Goal: Task Accomplishment & Management: Complete application form

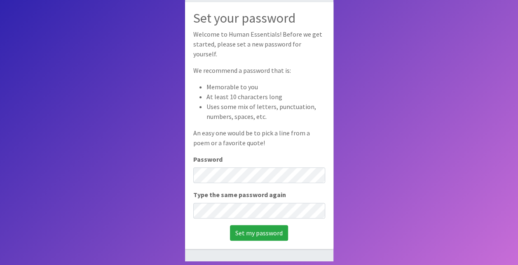
scroll to position [53, 0]
click at [252, 230] on input "Set my password" at bounding box center [259, 233] width 58 height 16
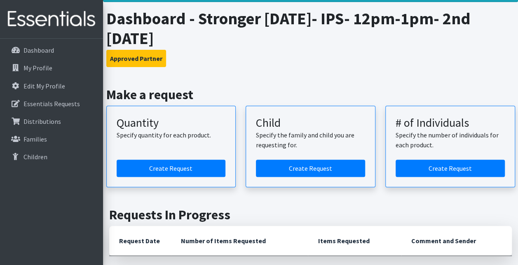
scroll to position [42, 0]
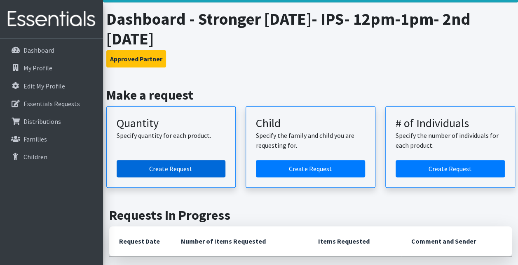
click at [168, 169] on link "Create Request" at bounding box center [171, 168] width 109 height 17
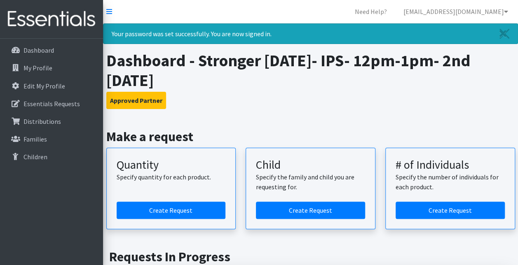
scroll to position [79, 0]
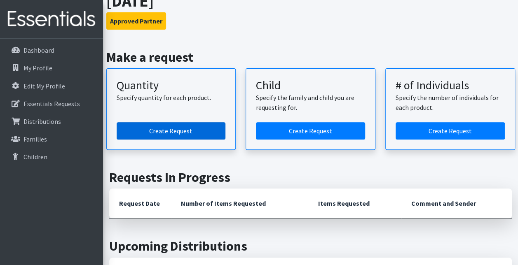
click at [188, 131] on link "Create Request" at bounding box center [171, 130] width 109 height 17
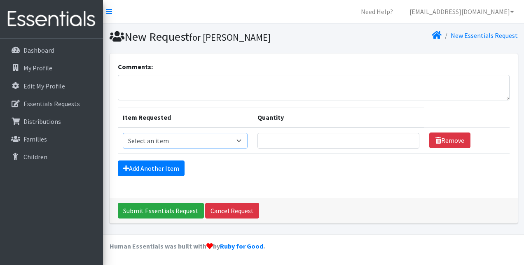
click select "Select an item Kids (Newborn) Kids (Size 1) Kids (Size 2) Kids (Size 3) Kids (S…"
select select "3400"
click select "Select an item Kids (Newborn) Kids (Size 1) Kids (Size 2) Kids (Size 3) Kids (S…"
click input "Quantity"
click input "1"
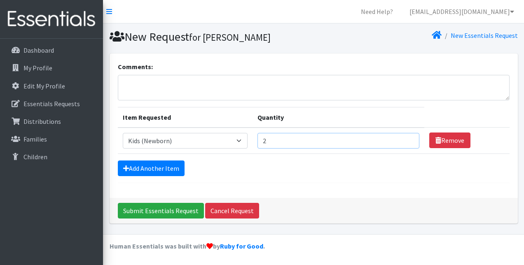
type input "2"
click input "2"
click at [241, 137] on select "Select an item Kids (Newborn) Kids (Size 1) Kids (Size 2) Kids (Size 3) Kids (S…" at bounding box center [185, 141] width 125 height 16
select select "3400"
click at [123, 133] on select "Select an item Kids (Newborn) Kids (Size 1) Kids (Size 2) Kids (Size 3) Kids (S…" at bounding box center [185, 141] width 125 height 16
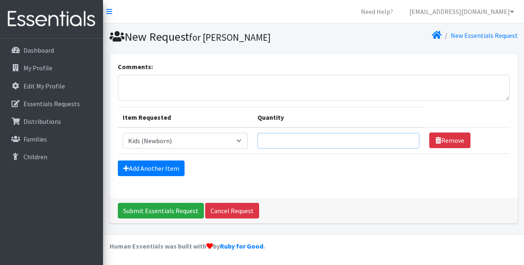
click at [383, 144] on input "Quantity" at bounding box center [338, 141] width 162 height 16
type input "200"
click at [127, 165] on icon at bounding box center [126, 168] width 6 height 7
click at [126, 166] on icon at bounding box center [126, 168] width 6 height 7
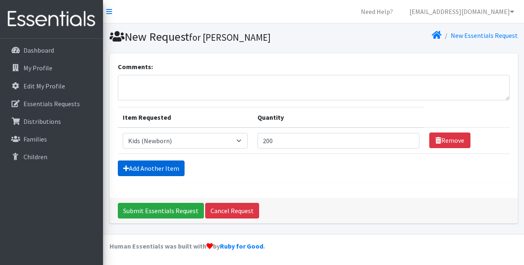
click at [131, 166] on link "Add Another Item" at bounding box center [151, 169] width 67 height 16
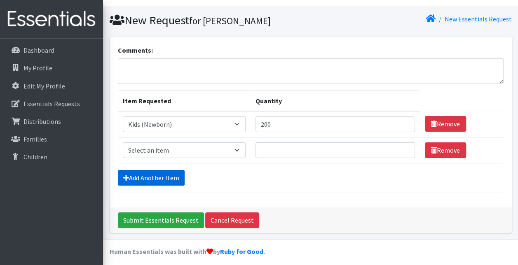
scroll to position [20, 0]
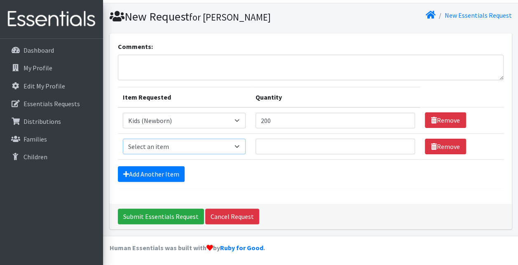
click at [236, 146] on select "Select an item Kids (Newborn) Kids (Size 1) Kids (Size 2) Kids (Size 3) Kids (S…" at bounding box center [184, 147] width 123 height 16
select select "3401"
click at [123, 139] on select "Select an item Kids (Newborn) Kids (Size 1) Kids (Size 2) Kids (Size 3) Kids (S…" at bounding box center [184, 147] width 123 height 16
click at [339, 144] on input "Quantity" at bounding box center [334, 147] width 159 height 16
type input "200"
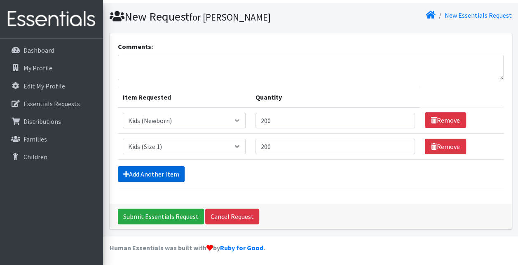
click at [126, 173] on icon at bounding box center [126, 174] width 6 height 7
click at [127, 173] on icon at bounding box center [126, 174] width 6 height 7
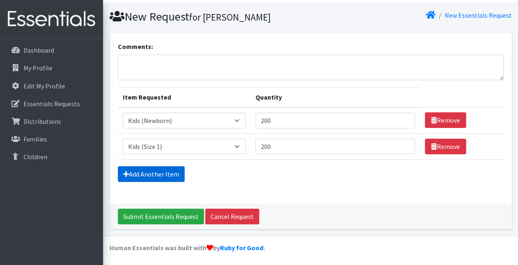
click at [127, 173] on icon at bounding box center [126, 174] width 6 height 7
click at [320, 201] on div "Comments: Item Requested Quantity Item Requested Select an item Kids (Newborn) …" at bounding box center [311, 118] width 402 height 170
click at [126, 174] on icon at bounding box center [126, 174] width 6 height 7
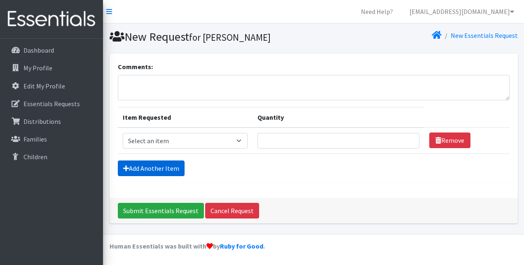
click at [127, 170] on icon at bounding box center [126, 168] width 6 height 7
click at [240, 142] on select "Select an item Kids (Newborn) Kids (Size 1) Kids (Size 2) Kids (Size 3) Kids (S…" at bounding box center [185, 141] width 125 height 16
select select "3400"
click at [123, 133] on select "Select an item Kids (Newborn) Kids (Size 1) Kids (Size 2) Kids (Size 3) Kids (S…" at bounding box center [185, 141] width 125 height 16
click at [265, 140] on input "Quantity" at bounding box center [338, 141] width 162 height 16
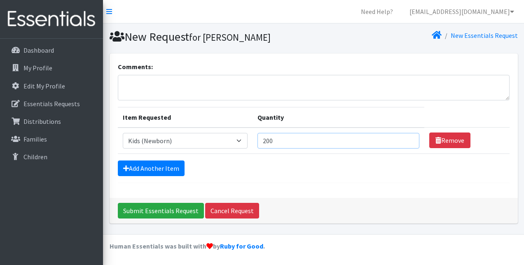
type input "200"
click at [238, 175] on form "Comments: Item Requested Quantity Item Requested Select an item Kids (Newborn) …" at bounding box center [314, 122] width 392 height 121
click at [131, 167] on link "Add Another Item" at bounding box center [151, 169] width 67 height 16
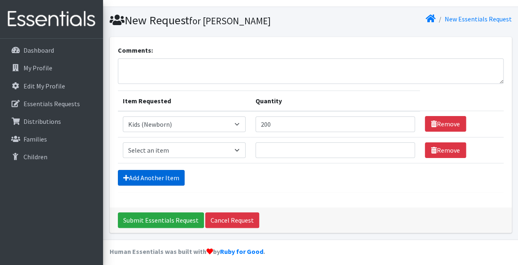
scroll to position [20, 0]
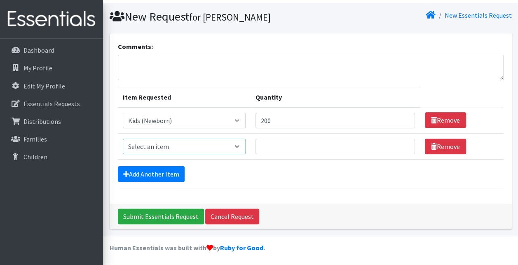
click at [237, 148] on select "Select an item Kids (Newborn) Kids (Size 1) Kids (Size 2) Kids (Size 3) Kids (S…" at bounding box center [184, 147] width 123 height 16
select select "3401"
click at [123, 139] on select "Select an item Kids (Newborn) Kids (Size 1) Kids (Size 2) Kids (Size 3) Kids (S…" at bounding box center [184, 147] width 123 height 16
click at [287, 147] on input "Quantity" at bounding box center [334, 147] width 159 height 16
type input "200"
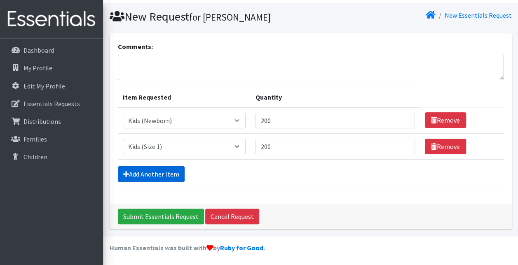
click at [157, 173] on link "Add Another Item" at bounding box center [151, 174] width 67 height 16
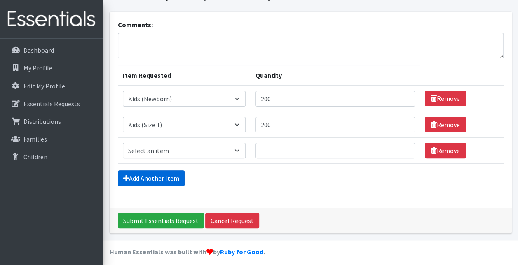
scroll to position [46, 0]
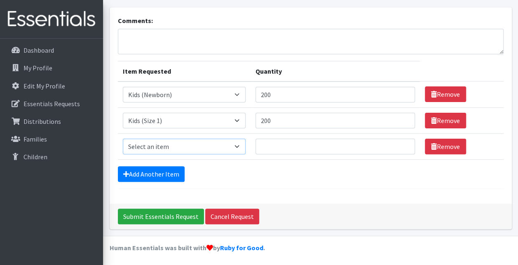
click at [234, 147] on select "Select an item Kids (Newborn) Kids (Size 1) Kids (Size 2) Kids (Size 3) Kids (S…" at bounding box center [184, 147] width 123 height 16
select select "3420"
click at [123, 139] on select "Select an item Kids (Newborn) Kids (Size 1) Kids (Size 2) Kids (Size 3) Kids (S…" at bounding box center [184, 147] width 123 height 16
click at [264, 144] on input "Quantity" at bounding box center [334, 147] width 159 height 16
type input "200"
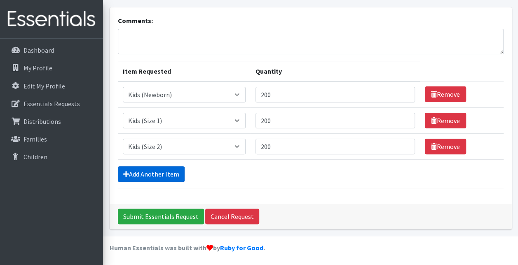
click at [175, 175] on link "Add Another Item" at bounding box center [151, 174] width 67 height 16
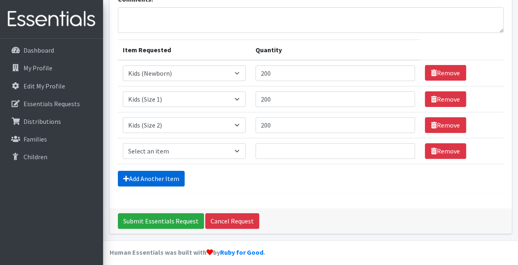
scroll to position [72, 0]
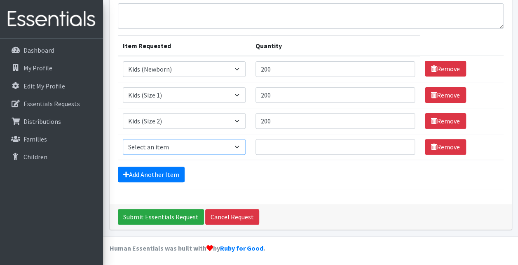
click at [240, 145] on select "Select an item Kids (Newborn) Kids (Size 1) Kids (Size 2) Kids (Size 3) Kids (S…" at bounding box center [184, 147] width 123 height 16
select select "3393"
click at [123, 139] on select "Select an item Kids (Newborn) Kids (Size 1) Kids (Size 2) Kids (Size 3) Kids (S…" at bounding box center [184, 147] width 123 height 16
click at [268, 145] on input "Quantity" at bounding box center [334, 147] width 159 height 16
type input "200"
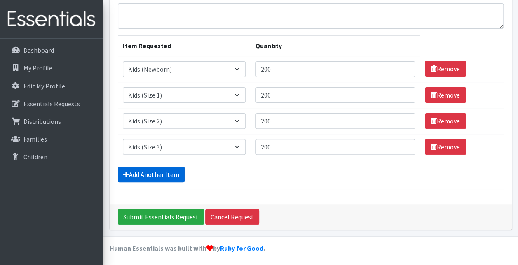
click at [167, 172] on link "Add Another Item" at bounding box center [151, 175] width 67 height 16
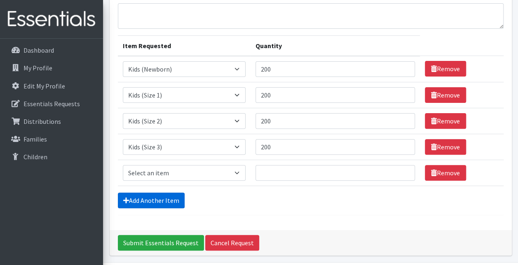
scroll to position [98, 0]
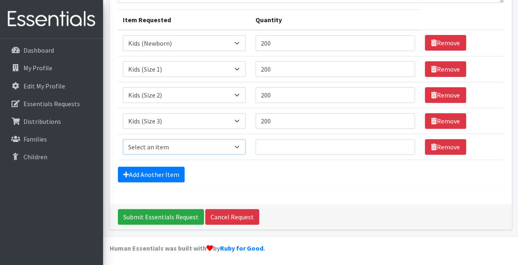
click at [238, 148] on select "Select an item Kids (Newborn) Kids (Size 1) Kids (Size 2) Kids (Size 3) Kids (S…" at bounding box center [184, 147] width 123 height 16
select select "3394"
click at [123, 139] on select "Select an item Kids (Newborn) Kids (Size 1) Kids (Size 2) Kids (Size 3) Kids (S…" at bounding box center [184, 147] width 123 height 16
click at [262, 144] on input "Quantity" at bounding box center [334, 147] width 159 height 16
type input "200"
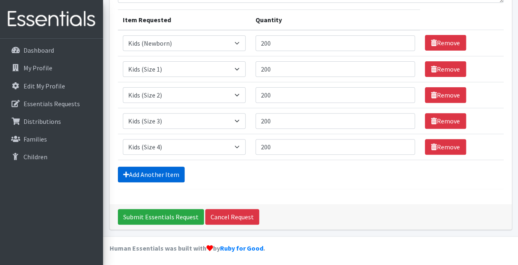
click at [168, 173] on link "Add Another Item" at bounding box center [151, 175] width 67 height 16
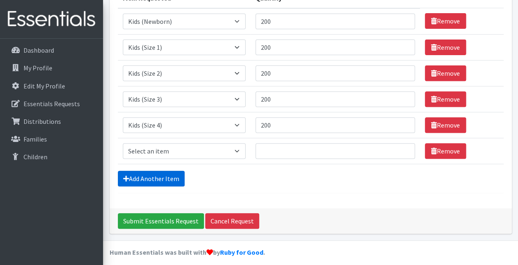
scroll to position [124, 0]
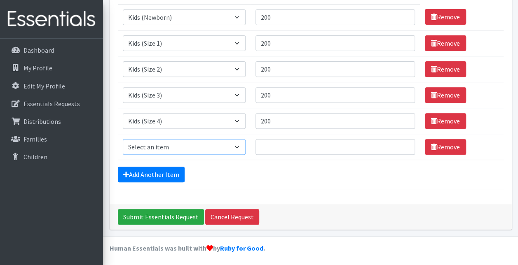
click at [240, 146] on select "Select an item Kids (Newborn) Kids (Size 1) Kids (Size 2) Kids (Size 3) Kids (S…" at bounding box center [184, 147] width 123 height 16
select select "3407"
click at [123, 139] on select "Select an item Kids (Newborn) Kids (Size 1) Kids (Size 2) Kids (Size 3) Kids (S…" at bounding box center [184, 147] width 123 height 16
click at [268, 147] on input "Quantity" at bounding box center [334, 147] width 159 height 16
type input "200"
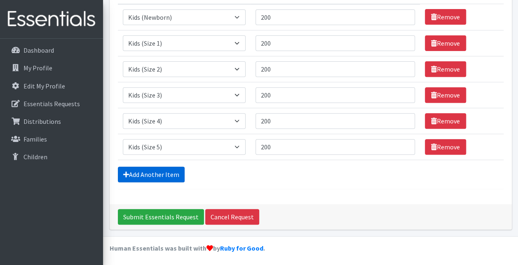
click at [133, 174] on link "Add Another Item" at bounding box center [151, 175] width 67 height 16
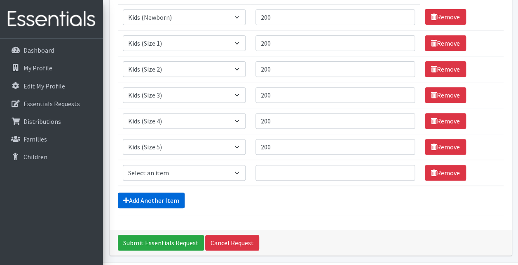
scroll to position [149, 0]
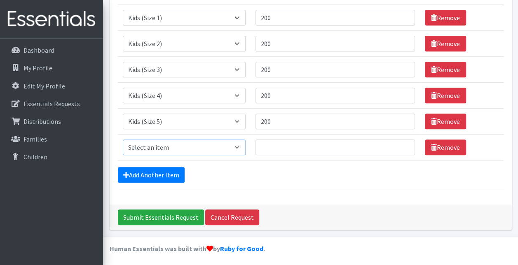
click at [239, 146] on select "Select an item Kids (Newborn) Kids (Size 1) Kids (Size 2) Kids (Size 3) Kids (S…" at bounding box center [184, 148] width 123 height 16
select select "3419"
click at [123, 140] on select "Select an item Kids (Newborn) Kids (Size 1) Kids (Size 2) Kids (Size 3) Kids (S…" at bounding box center [184, 148] width 123 height 16
click at [267, 147] on input "Quantity" at bounding box center [334, 148] width 159 height 16
type input "200"
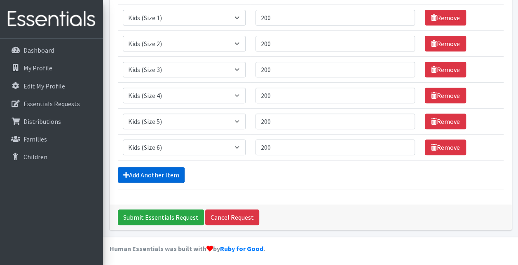
click at [164, 175] on link "Add Another Item" at bounding box center [151, 175] width 67 height 16
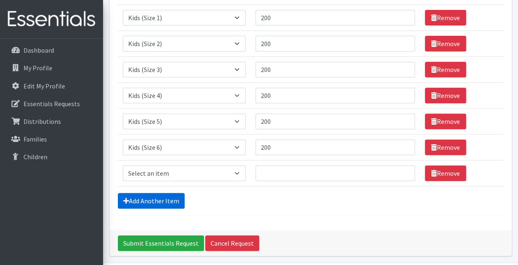
scroll to position [175, 0]
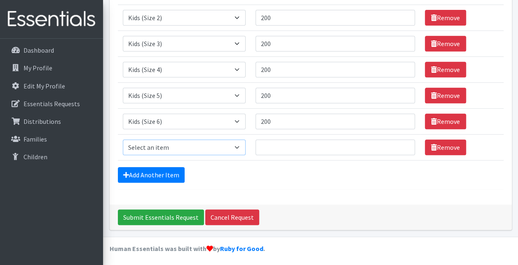
click at [236, 143] on select "Select an item Kids (Newborn) Kids (Size 1) Kids (Size 2) Kids (Size 3) Kids (S…" at bounding box center [184, 148] width 123 height 16
select select "3415"
click at [123, 140] on select "Select an item Kids (Newborn) Kids (Size 1) Kids (Size 2) Kids (Size 3) Kids (S…" at bounding box center [184, 148] width 123 height 16
click at [264, 144] on input "Quantity" at bounding box center [334, 148] width 159 height 16
type input "75"
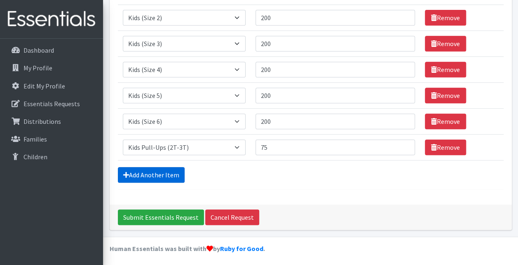
click at [164, 173] on link "Add Another Item" at bounding box center [151, 175] width 67 height 16
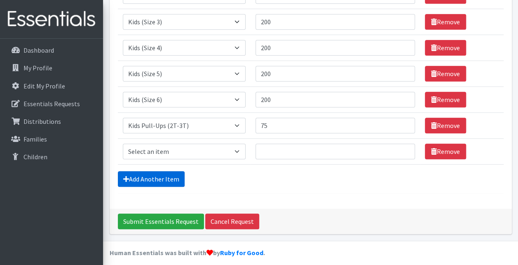
scroll to position [201, 0]
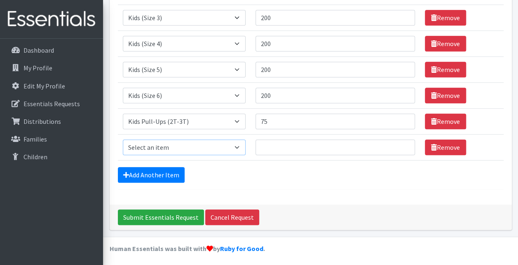
click at [237, 146] on select "Select an item Kids (Newborn) Kids (Size 1) Kids (Size 2) Kids (Size 3) Kids (S…" at bounding box center [184, 148] width 123 height 16
select select "3418"
click at [123, 140] on select "Select an item Kids (Newborn) Kids (Size 1) Kids (Size 2) Kids (Size 3) Kids (S…" at bounding box center [184, 148] width 123 height 16
click at [280, 147] on input "Quantity" at bounding box center [334, 148] width 159 height 16
type input "35"
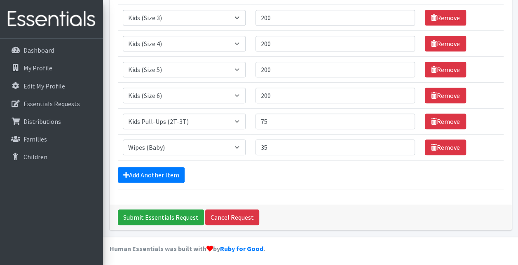
click at [297, 180] on div "Add Another Item" at bounding box center [310, 175] width 385 height 16
click at [160, 216] on input "Submit Essentials Request" at bounding box center [161, 218] width 86 height 16
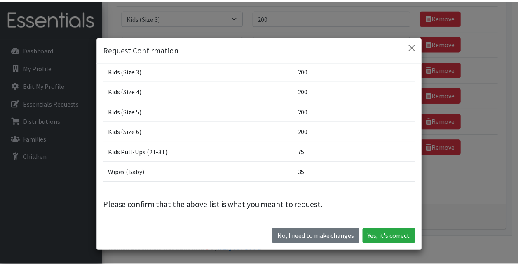
scroll to position [91, 0]
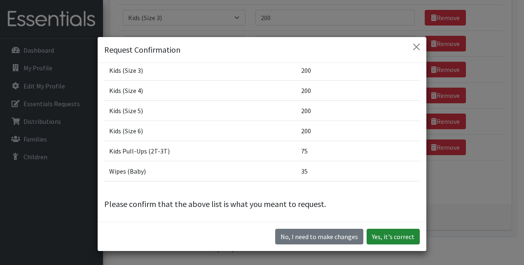
click at [385, 238] on button "Yes, it's correct" at bounding box center [392, 237] width 53 height 16
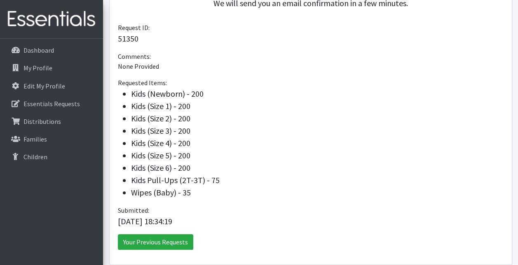
scroll to position [279, 0]
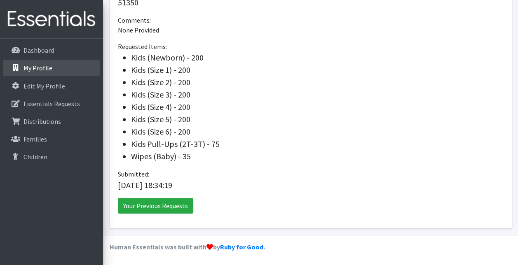
click at [48, 68] on p "My Profile" at bounding box center [37, 68] width 29 height 8
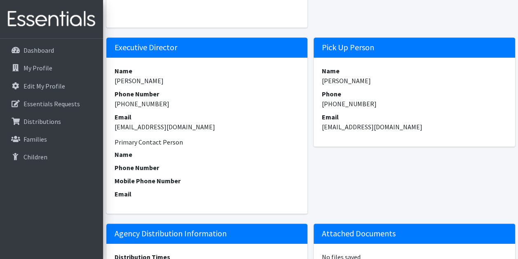
scroll to position [319, 0]
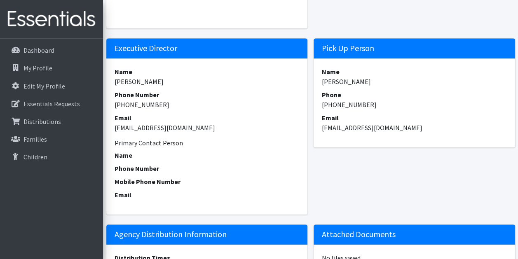
click at [156, 83] on dd "[PERSON_NAME]" at bounding box center [206, 82] width 185 height 10
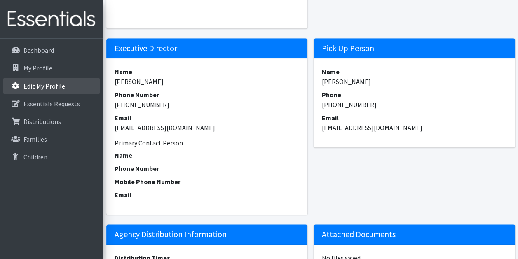
click at [45, 87] on p "Edit My Profile" at bounding box center [44, 86] width 42 height 8
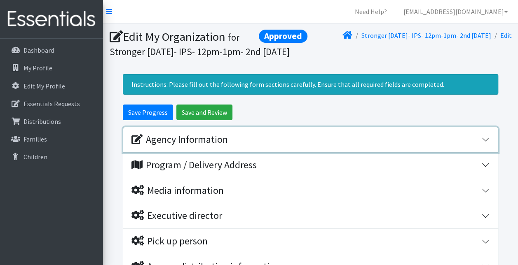
click at [488, 152] on button "Agency Information" at bounding box center [310, 139] width 374 height 25
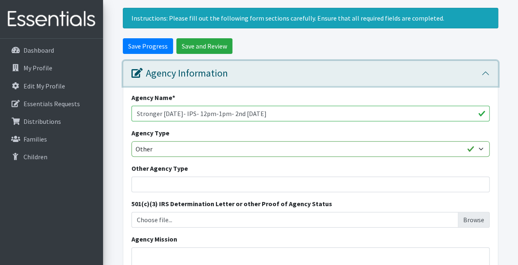
scroll to position [77, 0]
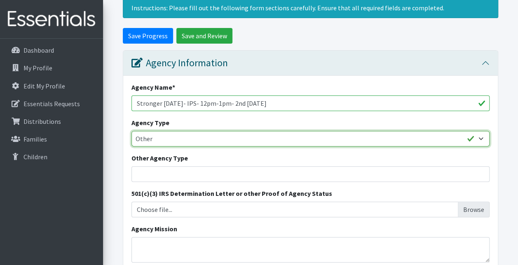
click at [483, 147] on select "Basic Needs Bank Career technical training Child abuse resource center Church o…" at bounding box center [310, 139] width 358 height 16
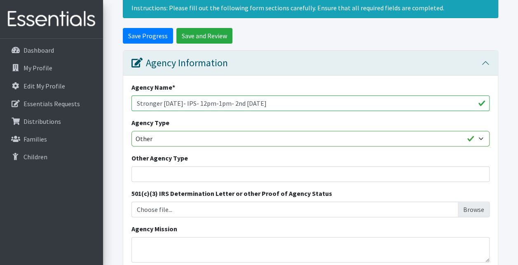
click at [415, 179] on div "Other Agency Type" at bounding box center [310, 167] width 358 height 29
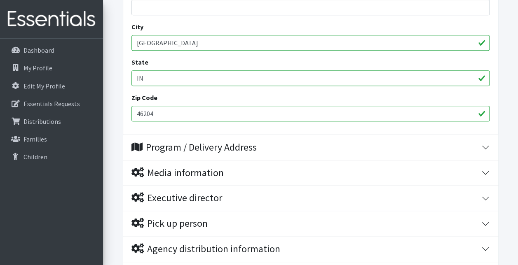
scroll to position [406, 0]
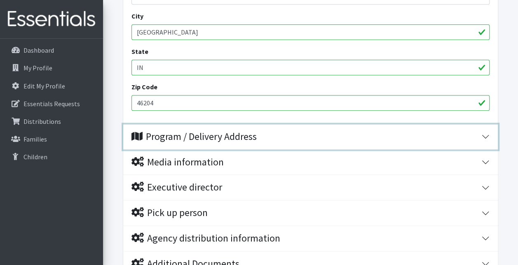
click at [485, 149] on button "Program / Delivery Address" at bounding box center [310, 136] width 374 height 25
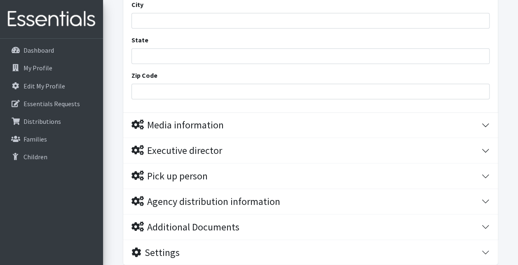
scroll to position [633, 0]
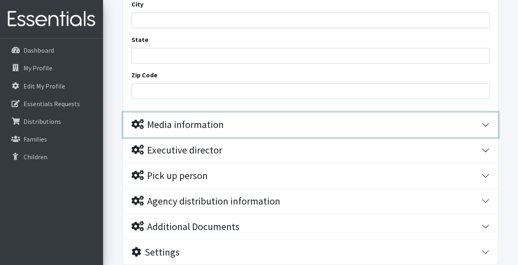
click at [485, 137] on button "Media information" at bounding box center [310, 124] width 374 height 25
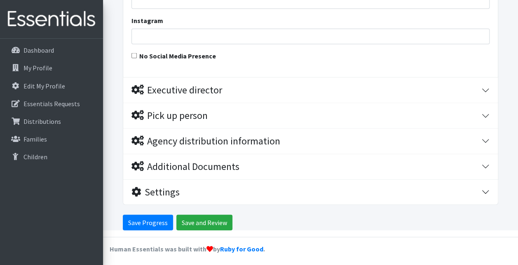
scroll to position [868, 0]
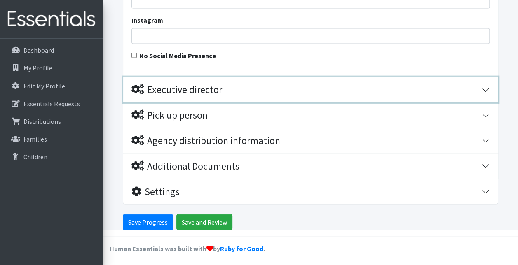
click at [485, 103] on button "Executive director" at bounding box center [310, 89] width 374 height 25
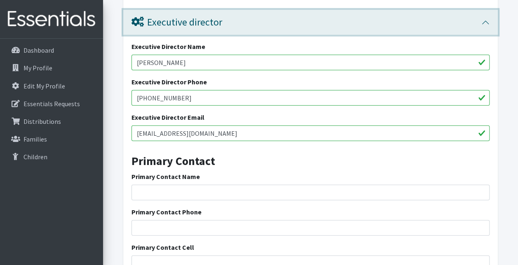
scroll to position [911, 0]
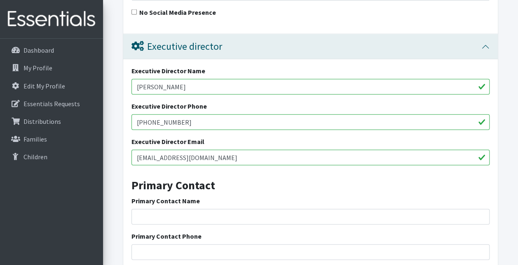
click at [187, 95] on input "Alma Figueroa" at bounding box center [310, 87] width 358 height 16
type input "A"
type input "Adriana Tebbe"
click at [163, 166] on input "figueroaa@myips.org" at bounding box center [310, 158] width 358 height 16
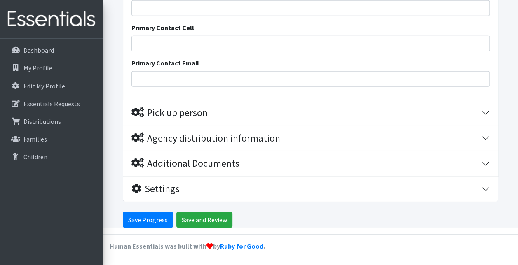
scroll to position [1163, 0]
type input "[EMAIL_ADDRESS][DOMAIN_NAME]"
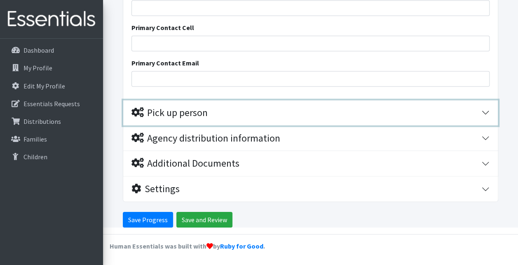
click at [486, 119] on button "Pick up person" at bounding box center [310, 112] width 374 height 25
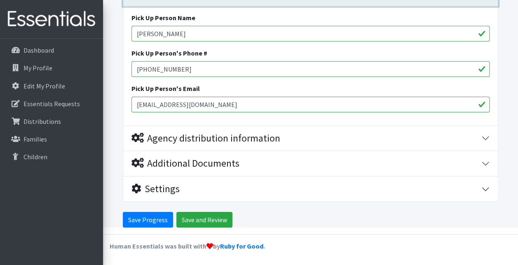
scroll to position [1282, 0]
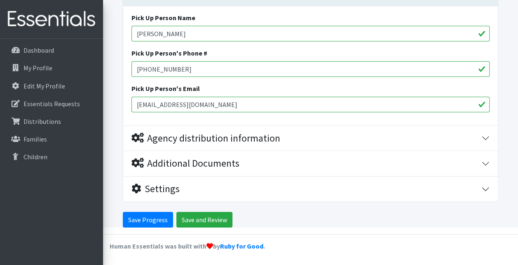
click at [183, 40] on input "Alma Figueroa" at bounding box center [310, 34] width 358 height 16
type input "Adriana Tebbe"
click at [163, 110] on input "figueroaa@myips.org" at bounding box center [310, 105] width 358 height 16
type input "[EMAIL_ADDRESS][DOMAIN_NAME]"
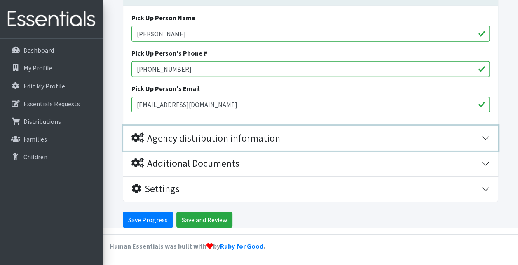
click at [484, 146] on button "Agency distribution information" at bounding box center [310, 138] width 374 height 25
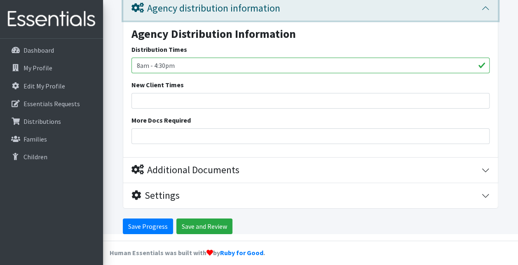
scroll to position [1419, 0]
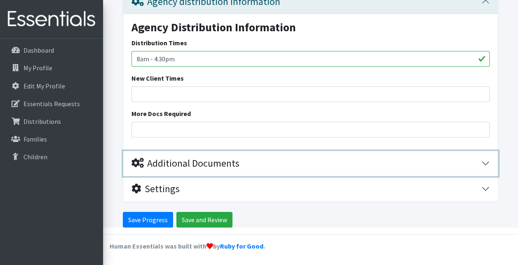
click at [486, 172] on button "Additional Documents" at bounding box center [310, 163] width 374 height 25
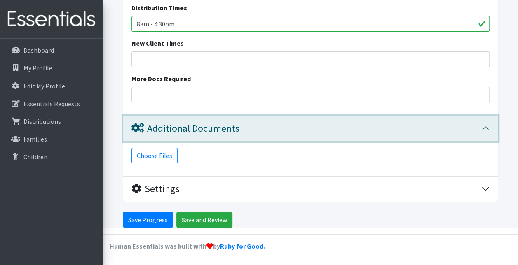
scroll to position [1454, 0]
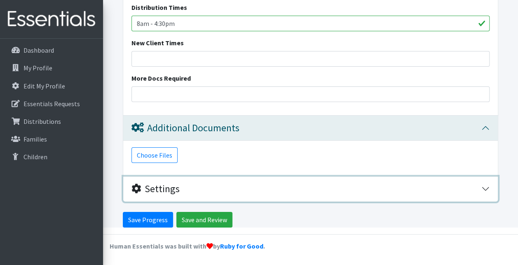
click at [487, 193] on button "Settings" at bounding box center [310, 189] width 374 height 25
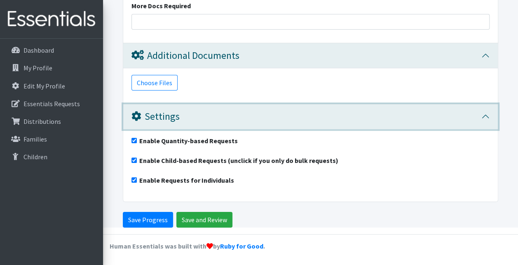
scroll to position [1526, 0]
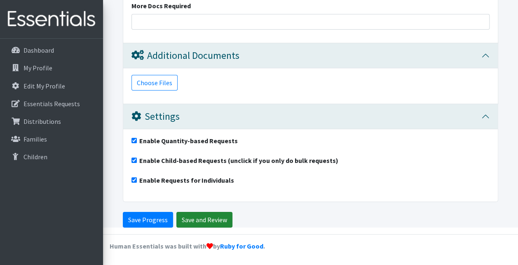
click at [214, 224] on input "Save and Review" at bounding box center [204, 220] width 56 height 16
